Goal: Check status: Check status

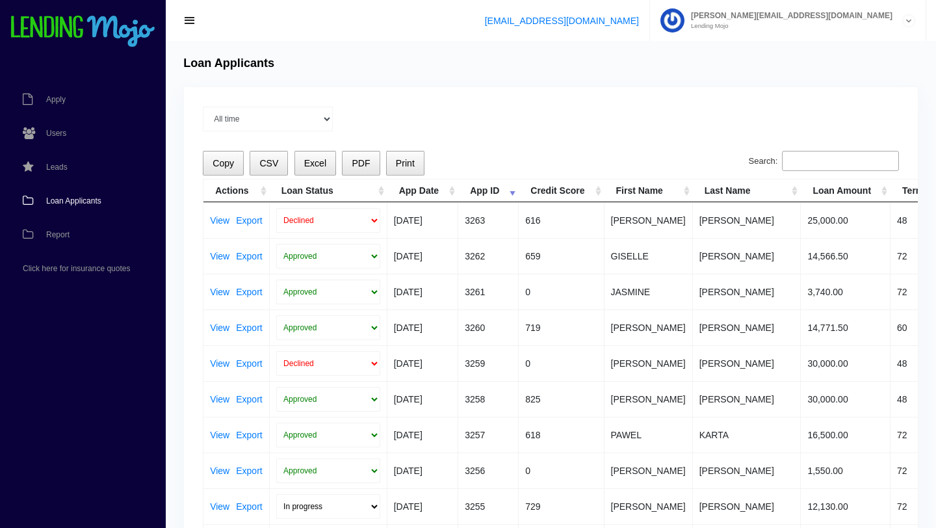
click at [71, 203] on span "Loan Applicants" at bounding box center [73, 201] width 55 height 8
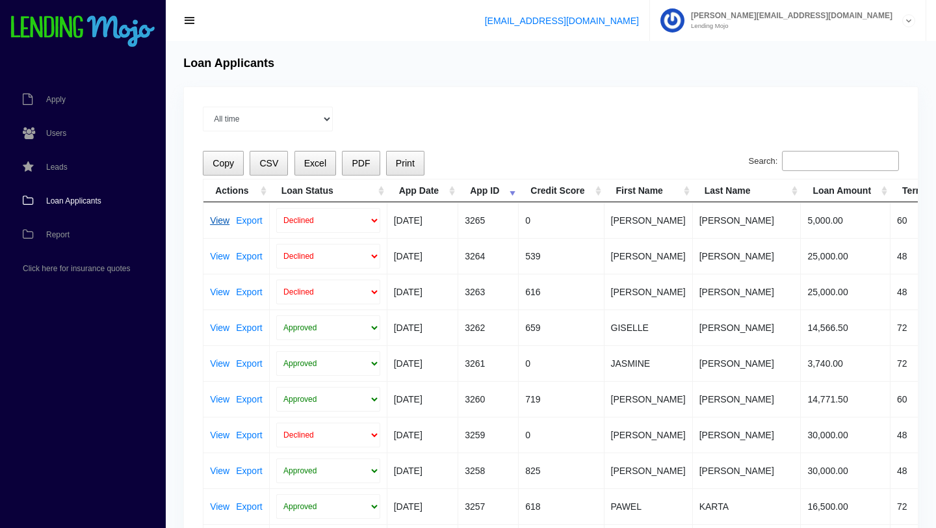
click at [222, 219] on link "View" at bounding box center [219, 220] width 19 height 9
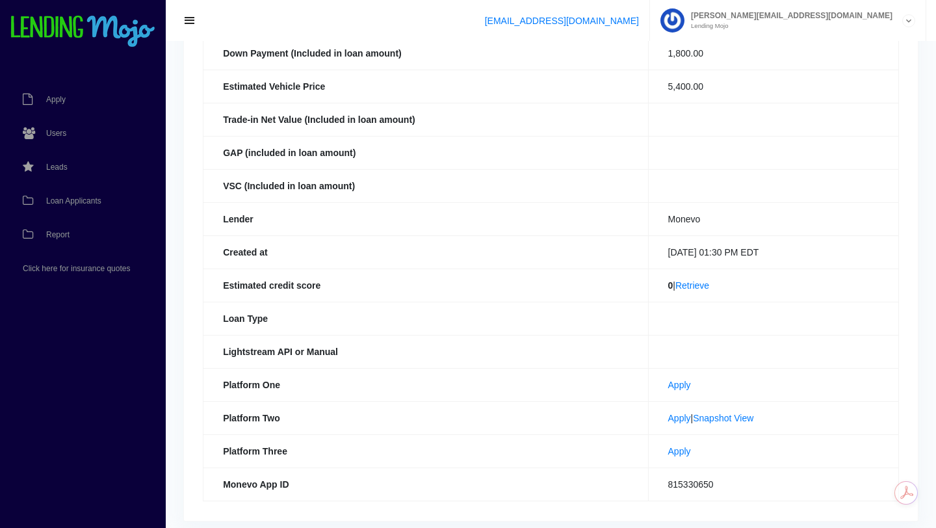
scroll to position [268, 0]
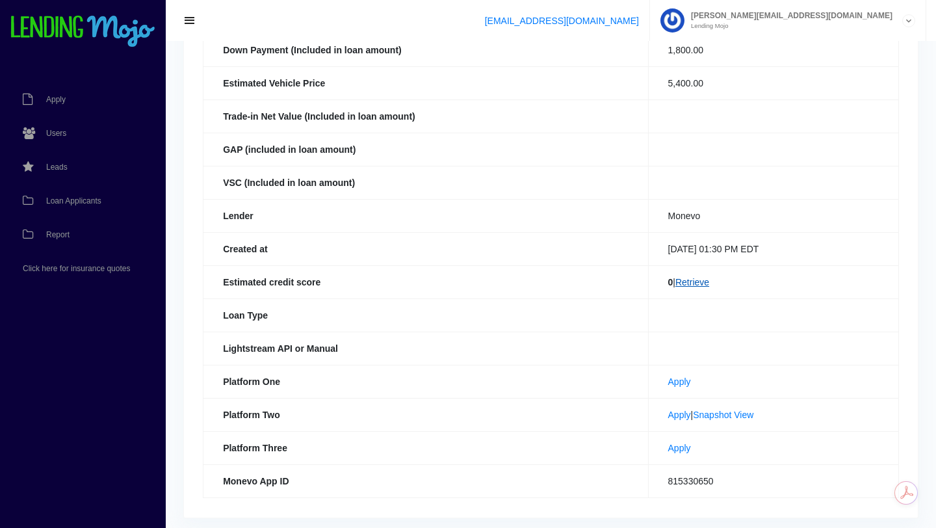
click at [685, 287] on link "Retrieve" at bounding box center [692, 282] width 34 height 10
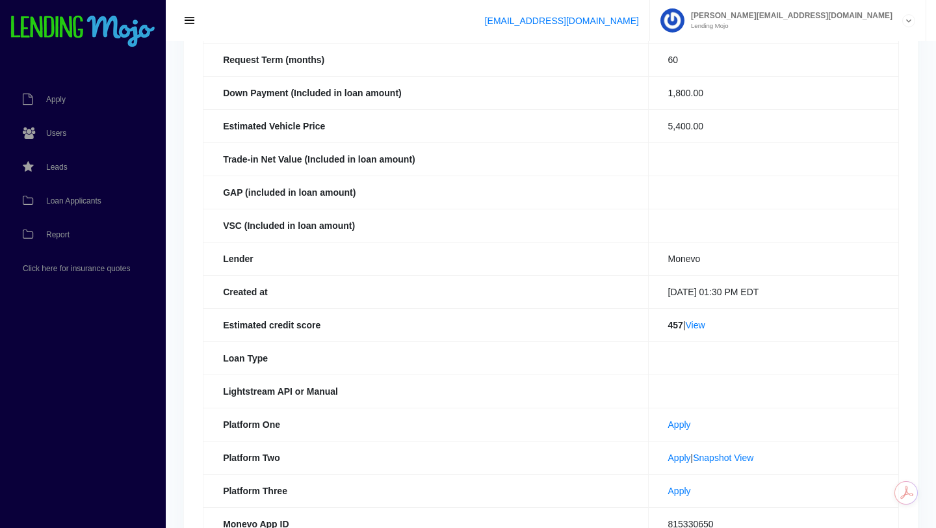
scroll to position [229, 0]
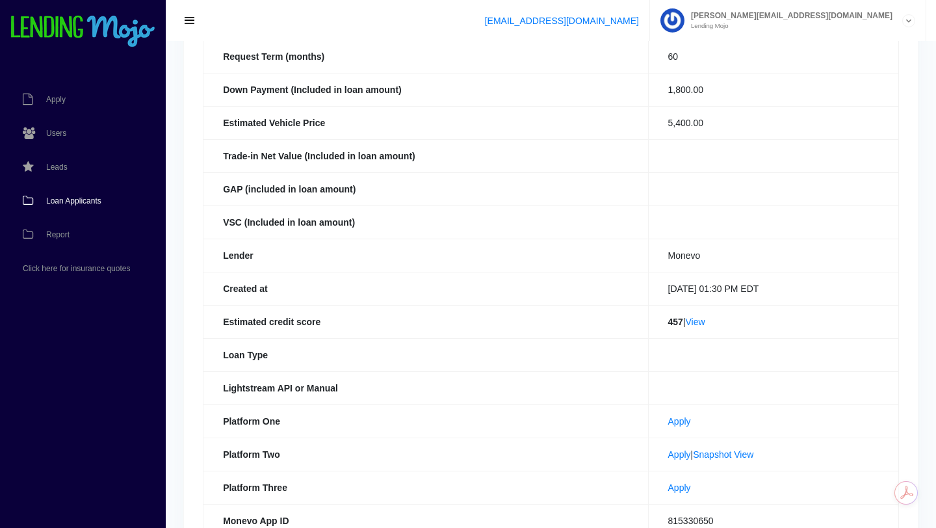
click at [84, 199] on span "Loan Applicants" at bounding box center [73, 201] width 55 height 8
